Goal: Task Accomplishment & Management: Use online tool/utility

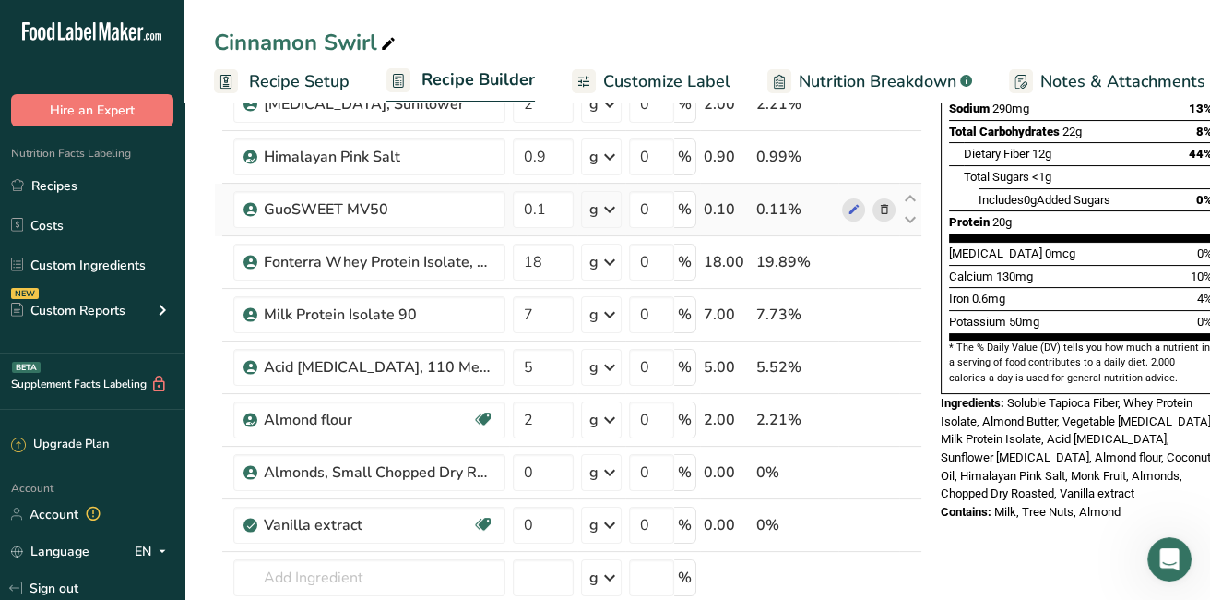
scroll to position [0, 6]
click at [397, 41] on icon at bounding box center [388, 44] width 17 height 26
type input "Cinnamon Swirl V1"
click at [536, 21] on div "Cinnamon Swirl V1 Recipe Setup Recipe Builder Customize Label Nutrition Breakdo…" at bounding box center [698, 51] width 1026 height 102
click at [885, 471] on icon at bounding box center [884, 472] width 13 height 19
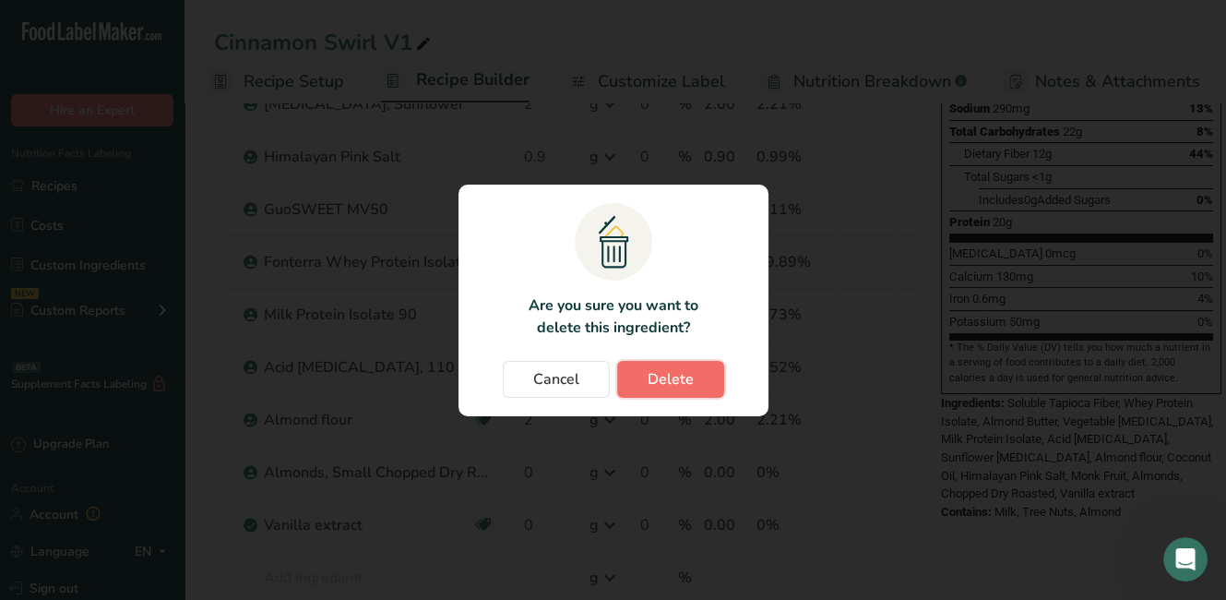
click at [648, 375] on span "Delete" at bounding box center [671, 379] width 46 height 22
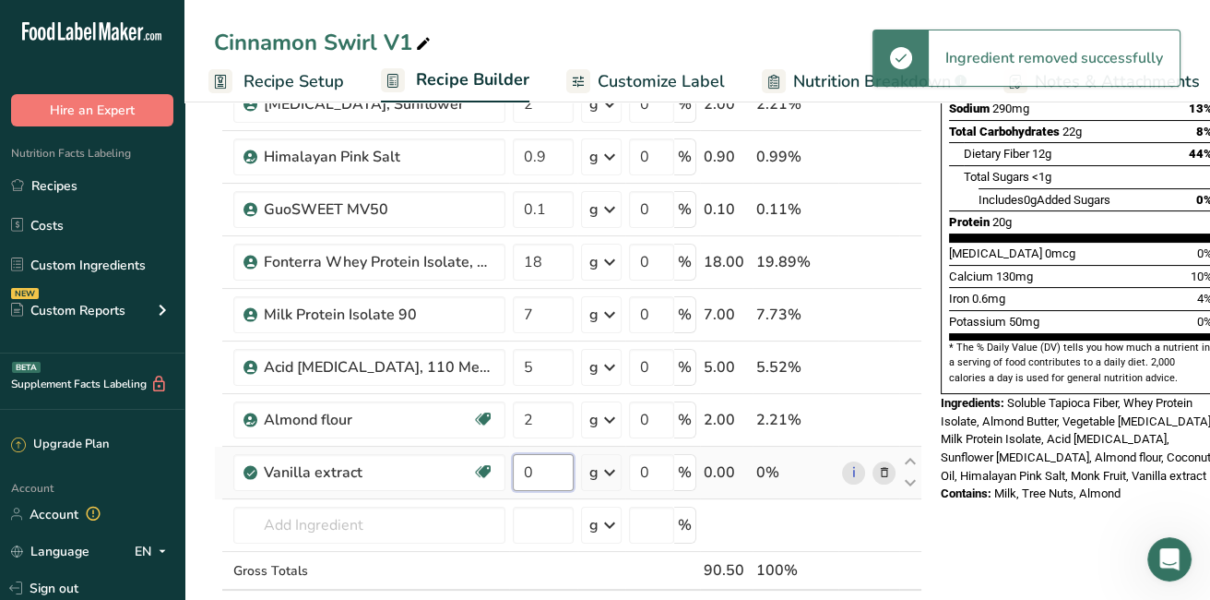
click at [535, 475] on input "0" at bounding box center [543, 472] width 61 height 37
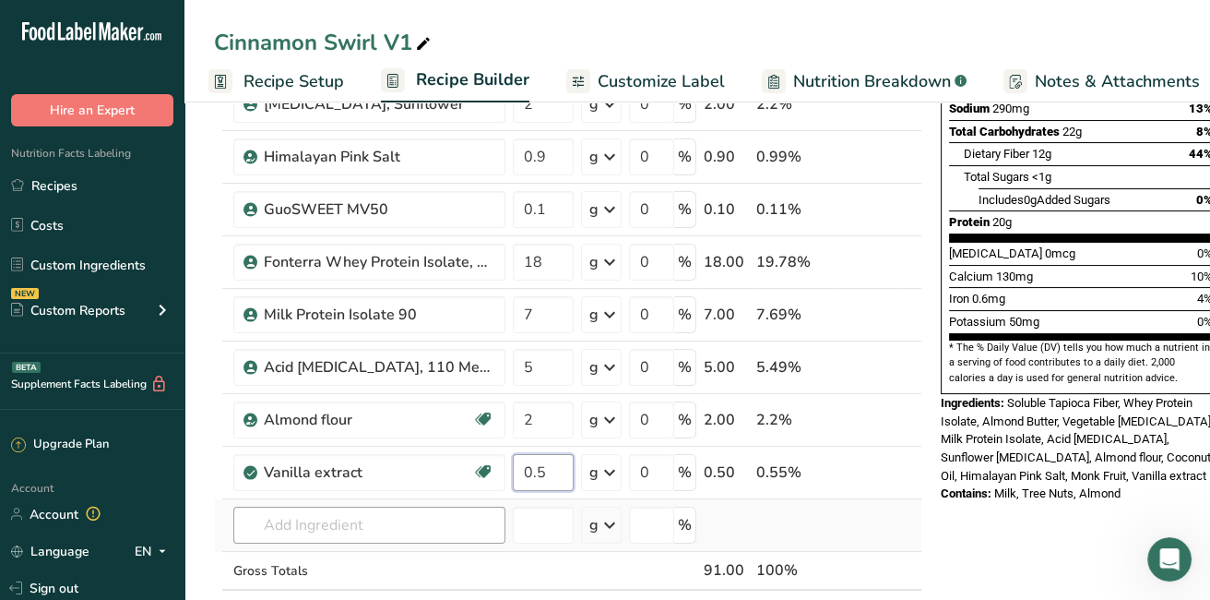
type input "0.5"
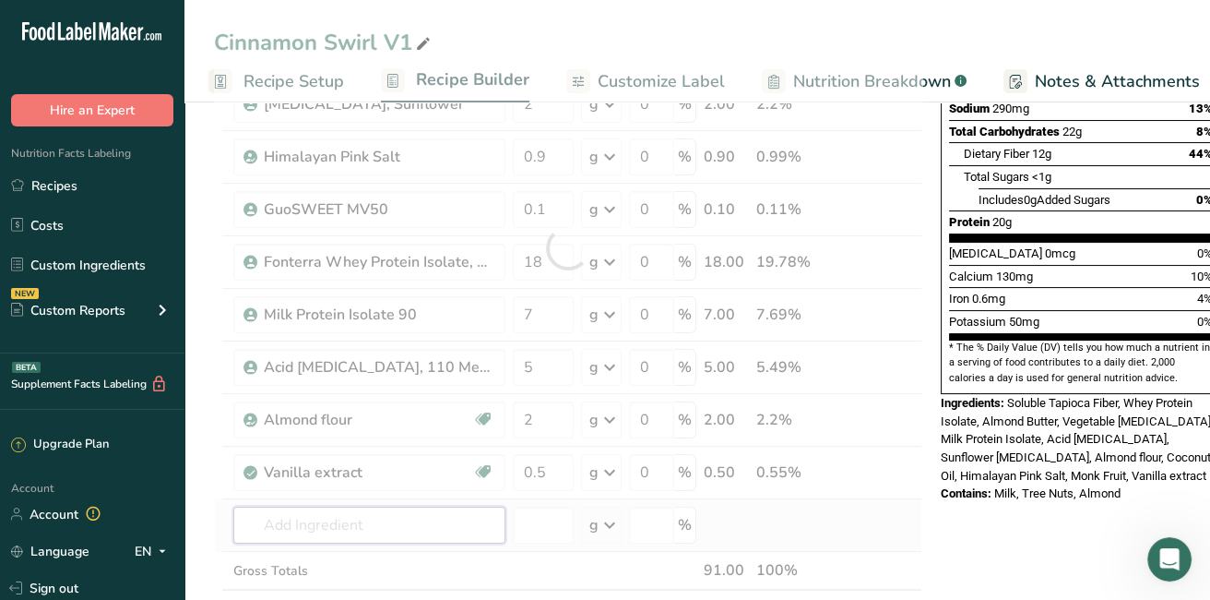
click at [358, 527] on div "Ingredient * Amount * Unit * Waste * .a-a{fill:#347362;}.b-a{fill:#fff;} Grams …" at bounding box center [568, 247] width 709 height 839
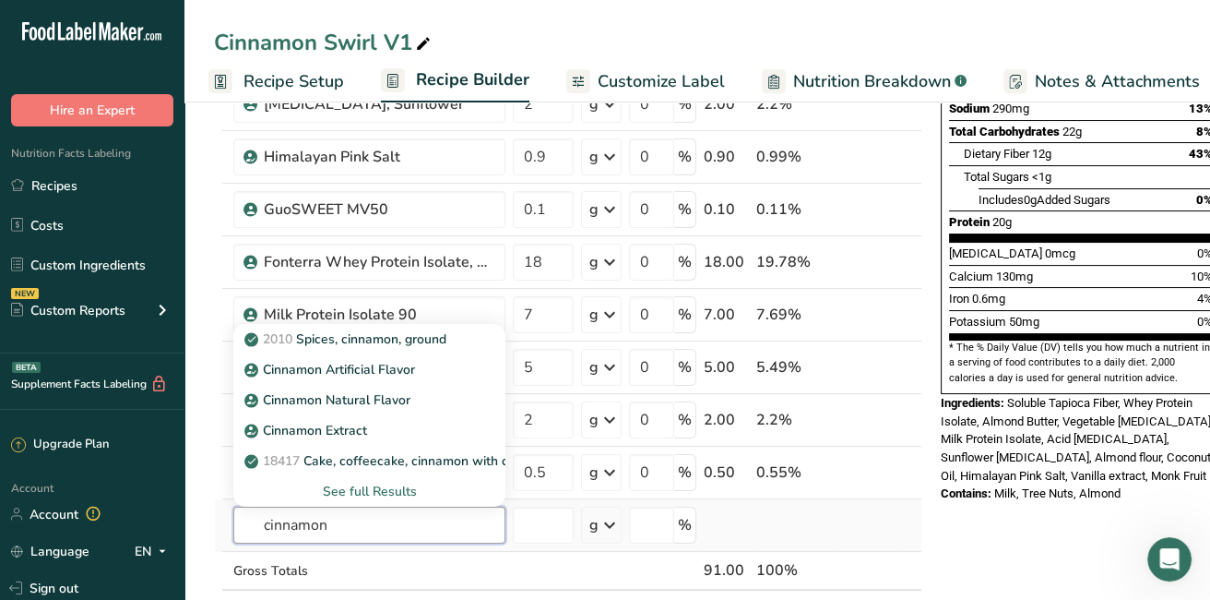
type input "cinnamon"
click at [354, 491] on div "See full Results" at bounding box center [369, 491] width 243 height 19
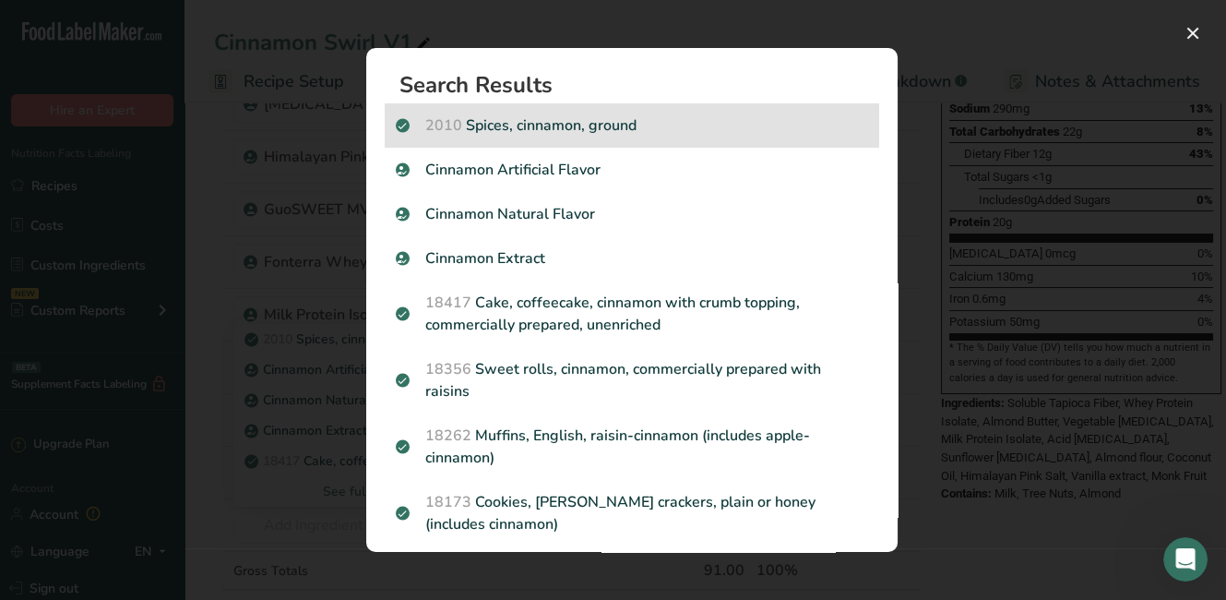
click at [632, 122] on p "2010 Spices, cinnamon, ground" at bounding box center [632, 125] width 472 height 22
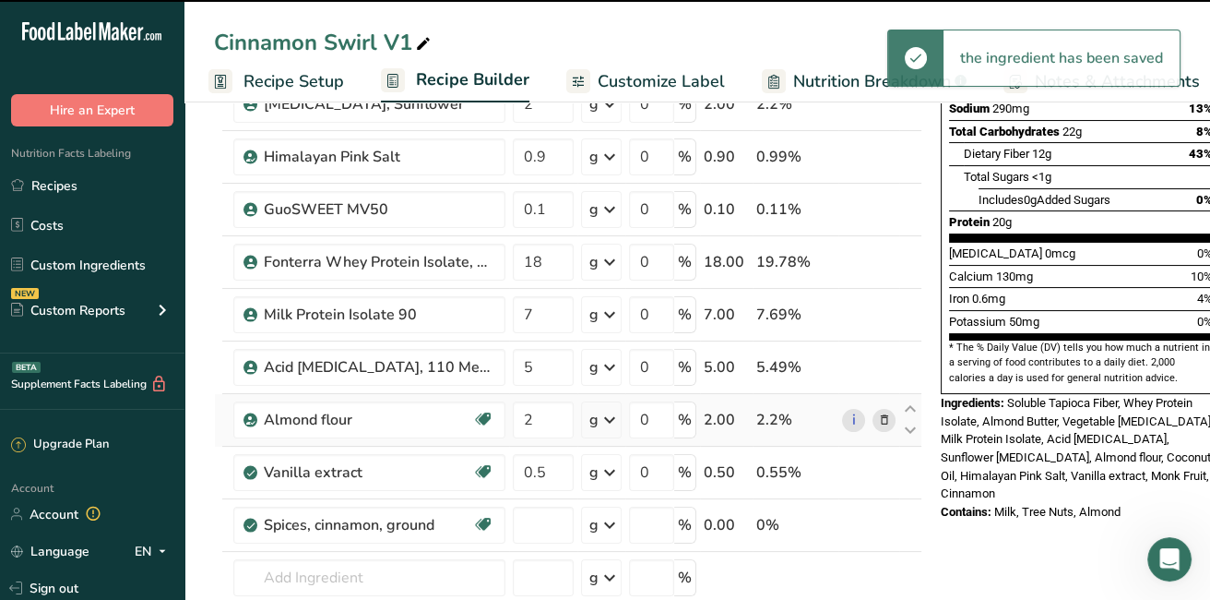
type input "0"
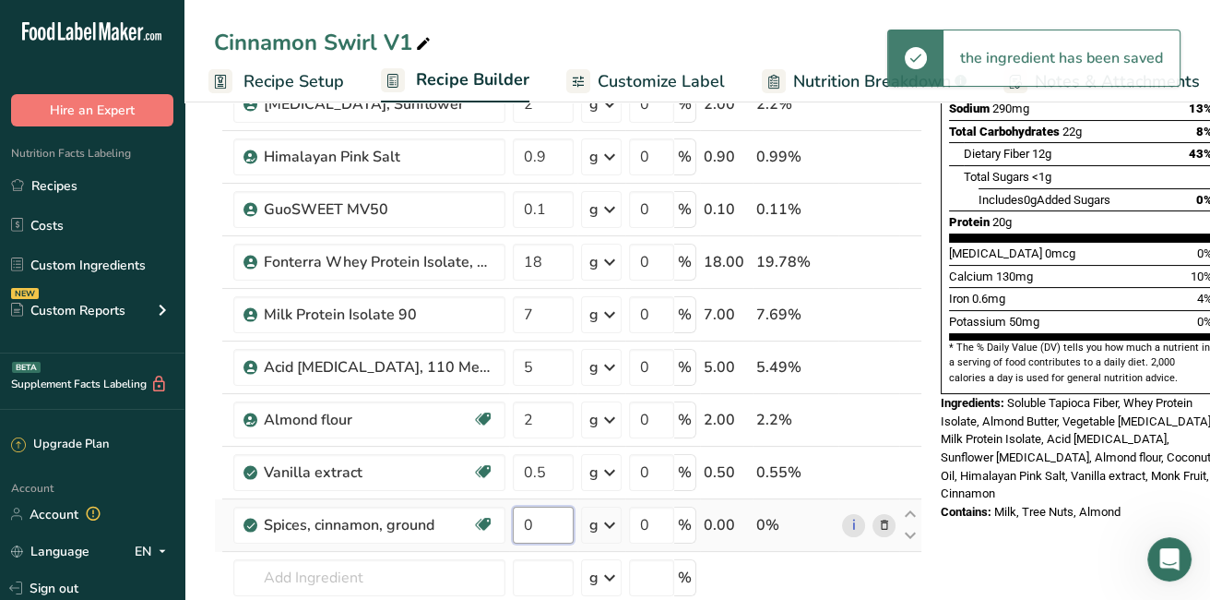
click at [527, 520] on input "0" at bounding box center [543, 525] width 61 height 37
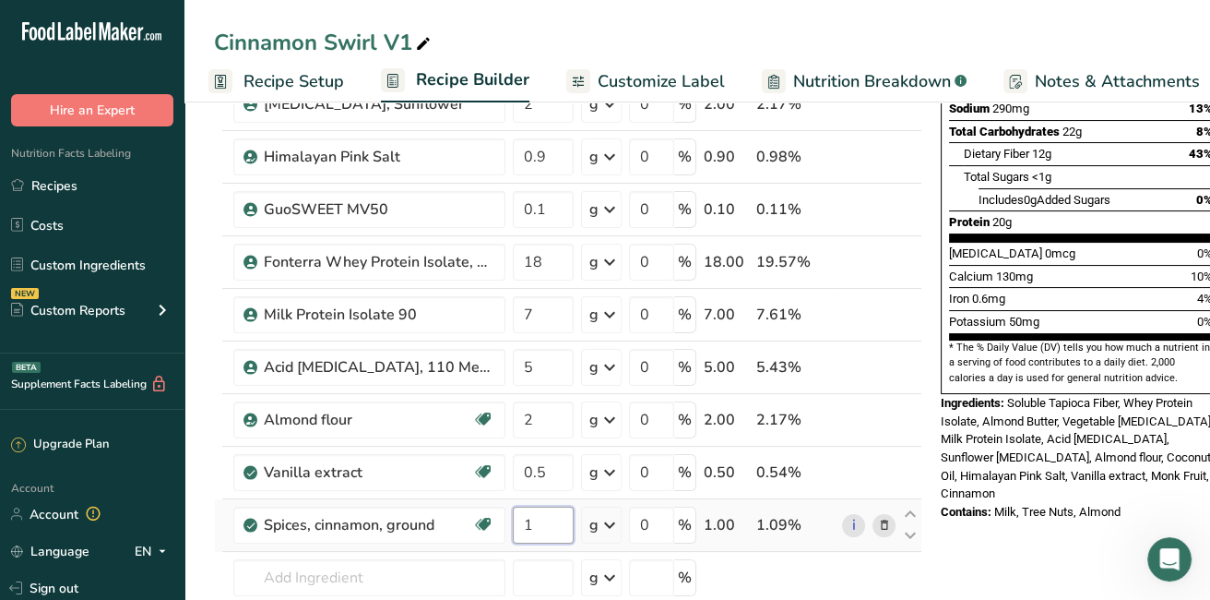
type input "1"
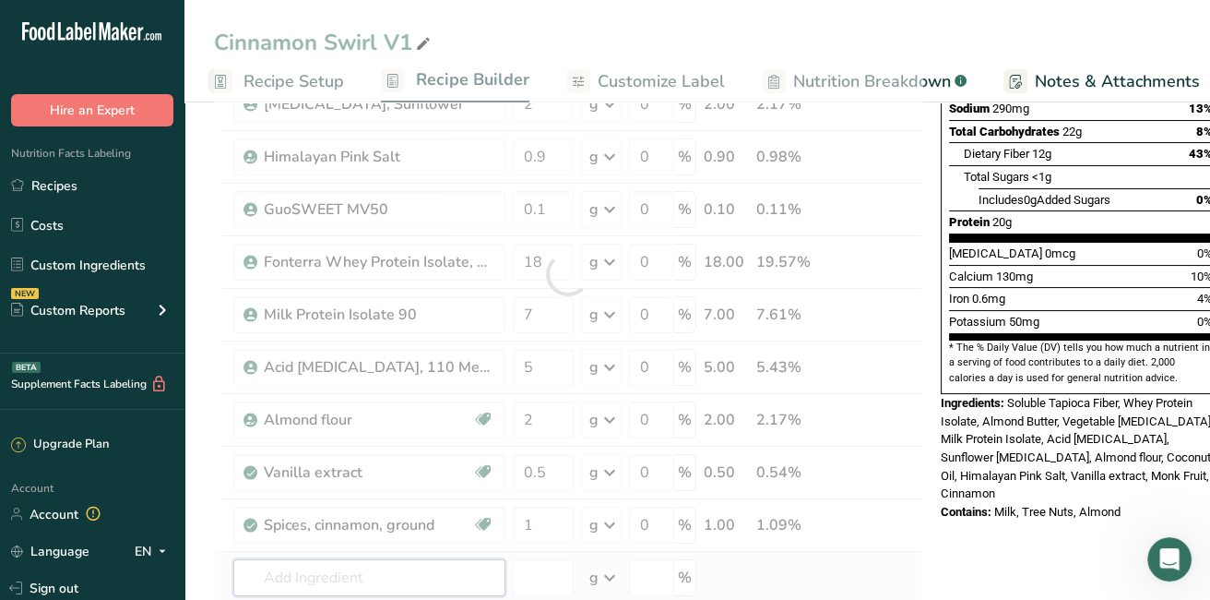
click at [393, 581] on div "Ingredient * Amount * Unit * Waste * .a-a{fill:#347362;}.b-a{fill:#fff;} Grams …" at bounding box center [568, 273] width 709 height 891
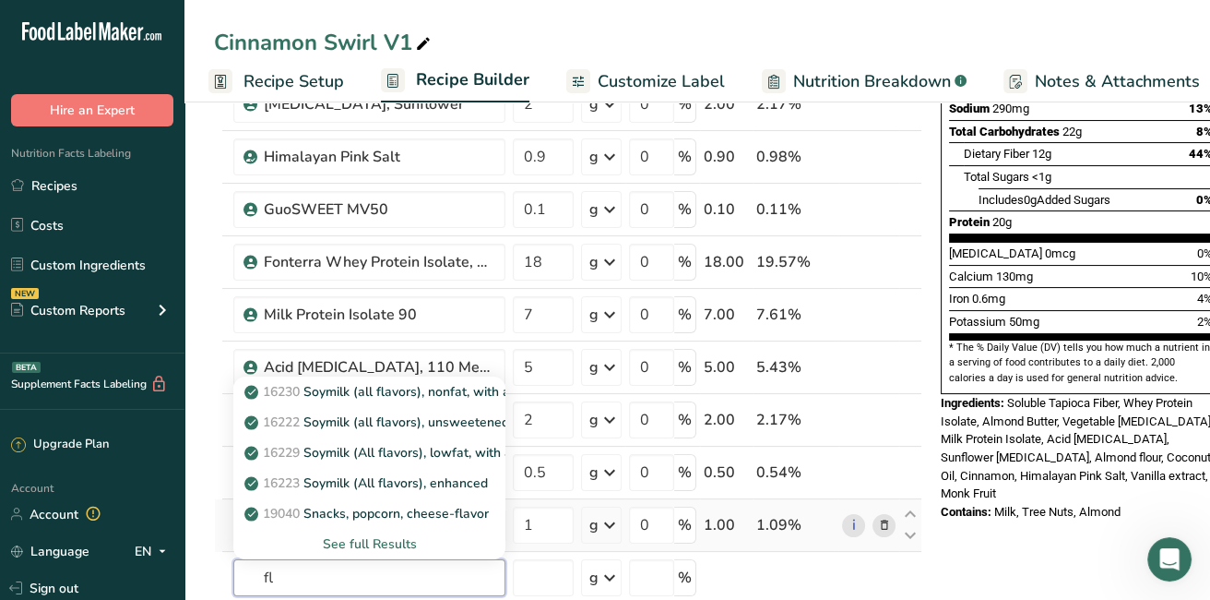
type input "f"
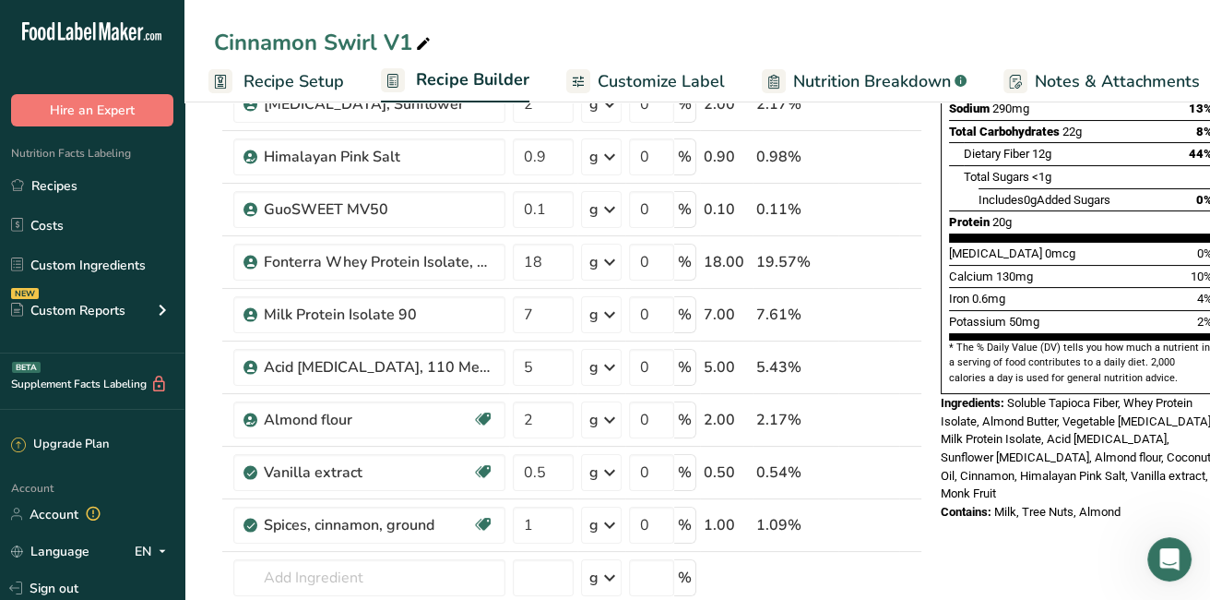
click at [984, 552] on div "Nutrition Facts About 2 Servings Per Container Serving Size 1 (58g) Amount Per …" at bounding box center [1081, 597] width 295 height 1684
